Goal: Find specific page/section: Find specific page/section

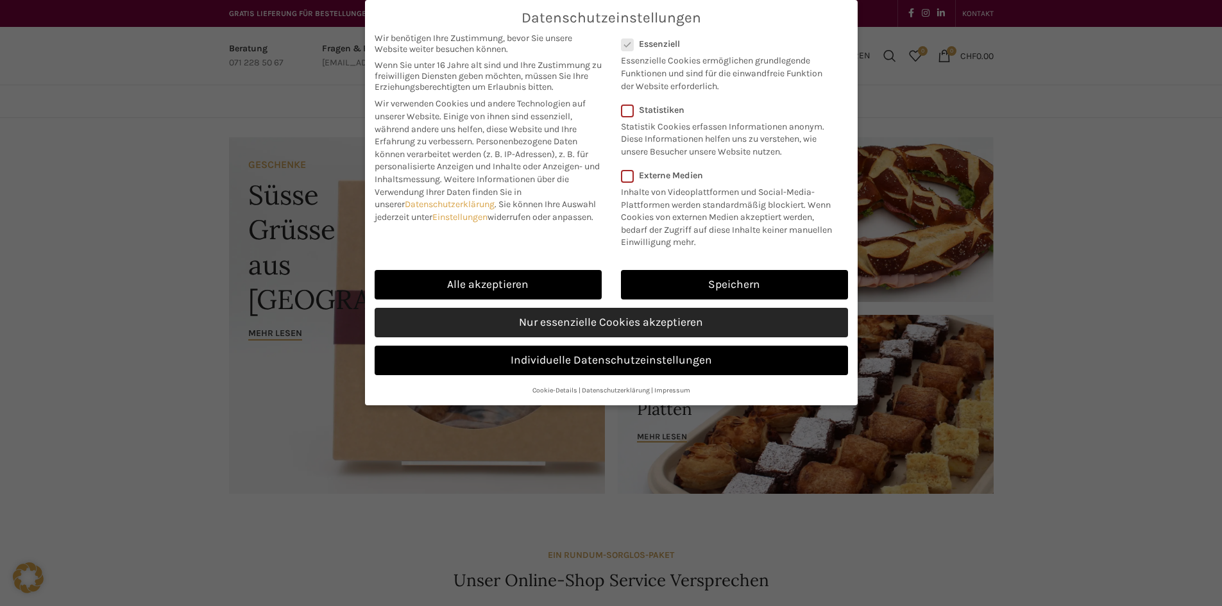
click at [660, 325] on link "Nur essenzielle Cookies akzeptieren" at bounding box center [612, 323] width 474 height 30
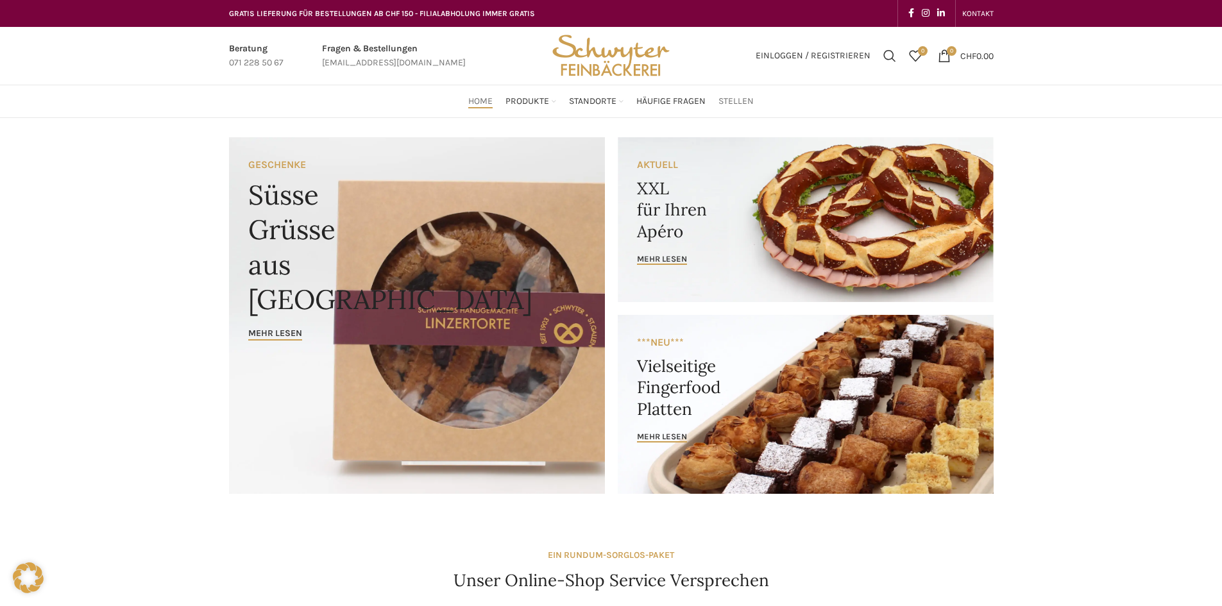
click at [731, 104] on span "Stellen" at bounding box center [736, 102] width 35 height 12
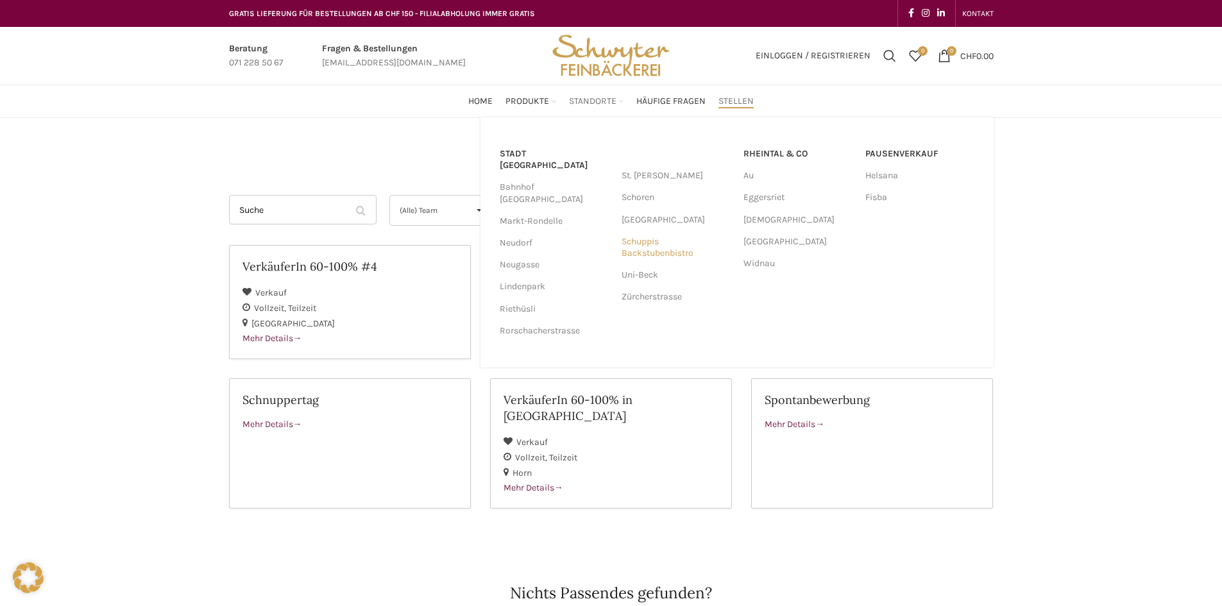
click at [645, 246] on link "Schuppis Backstubenbistro" at bounding box center [676, 247] width 109 height 33
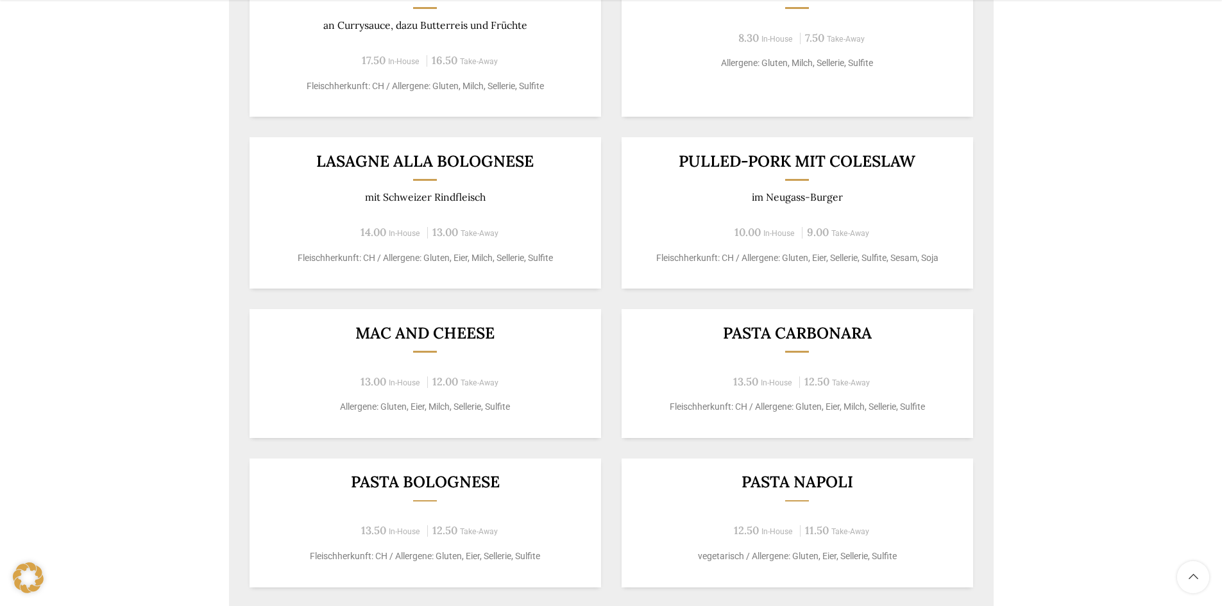
scroll to position [1133, 0]
